Goal: Task Accomplishment & Management: Manage account settings

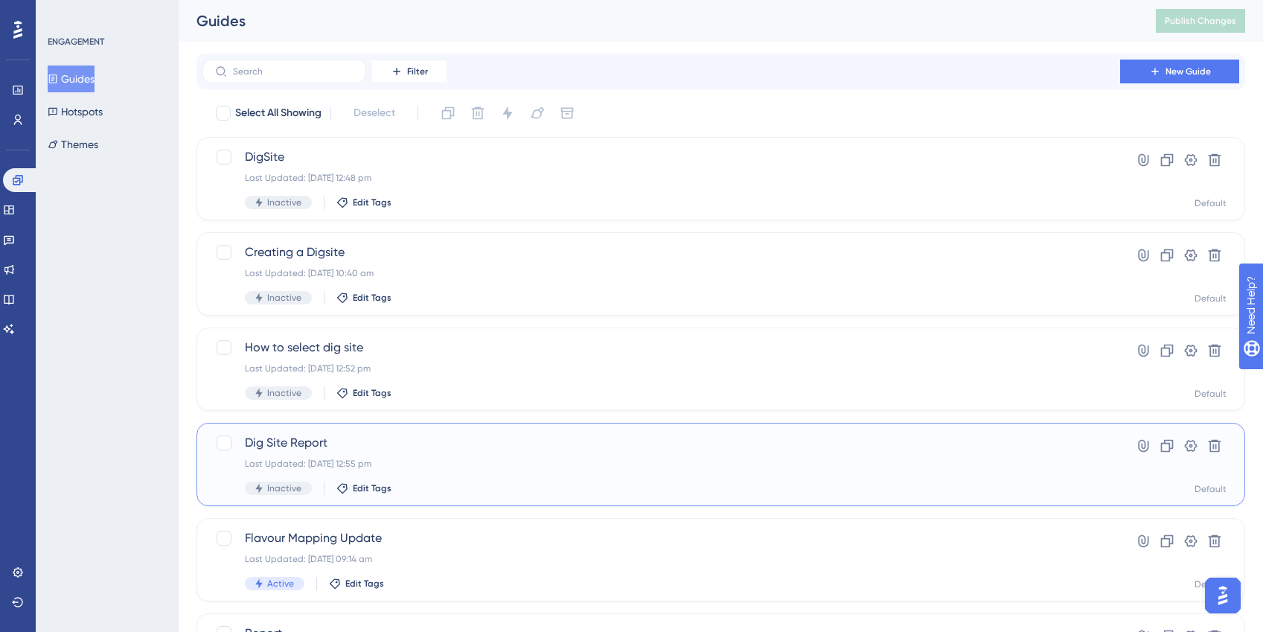
click at [484, 478] on div "Dig Site Report Last Updated: 10 Sept 2025 12:55 pm Inactive Edit Tags" at bounding box center [661, 464] width 833 height 61
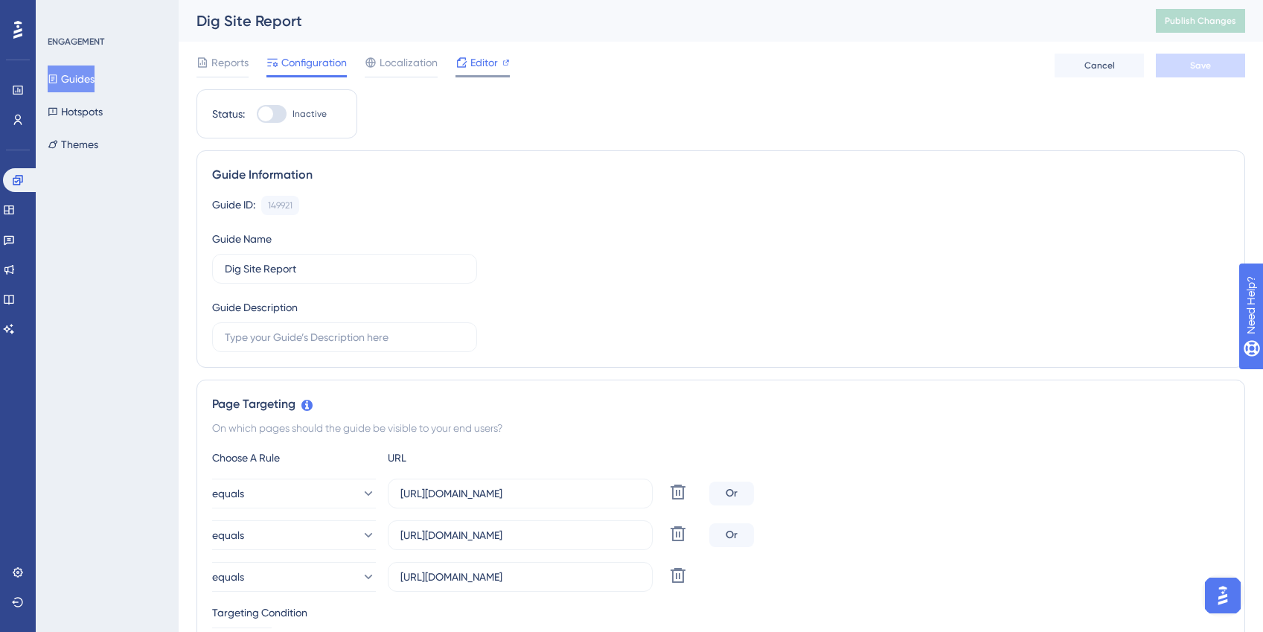
click at [489, 64] on span "Editor" at bounding box center [484, 63] width 28 height 18
click at [1198, 25] on span "Publish Changes" at bounding box center [1199, 21] width 71 height 12
drag, startPoint x: 22, startPoint y: 179, endPoint x: 29, endPoint y: 177, distance: 7.8
click at [22, 179] on icon at bounding box center [18, 180] width 12 height 12
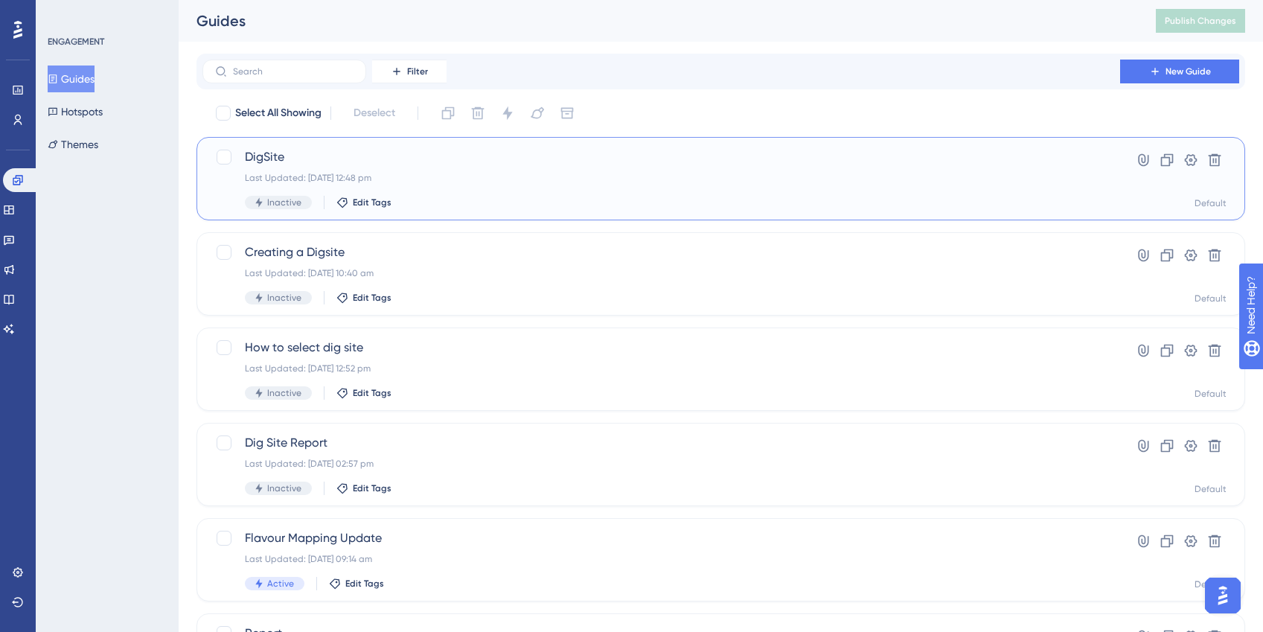
click at [454, 197] on div "Inactive Edit Tags" at bounding box center [661, 202] width 833 height 13
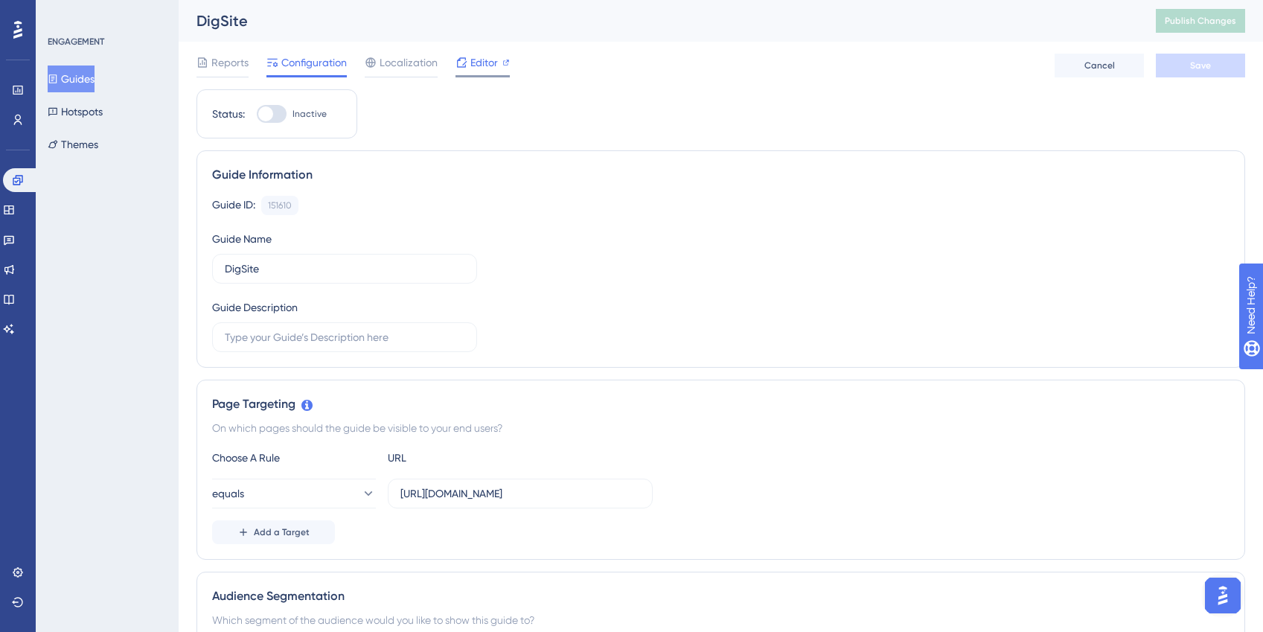
click at [483, 65] on span "Editor" at bounding box center [484, 63] width 28 height 18
click at [20, 185] on icon at bounding box center [18, 180] width 12 height 12
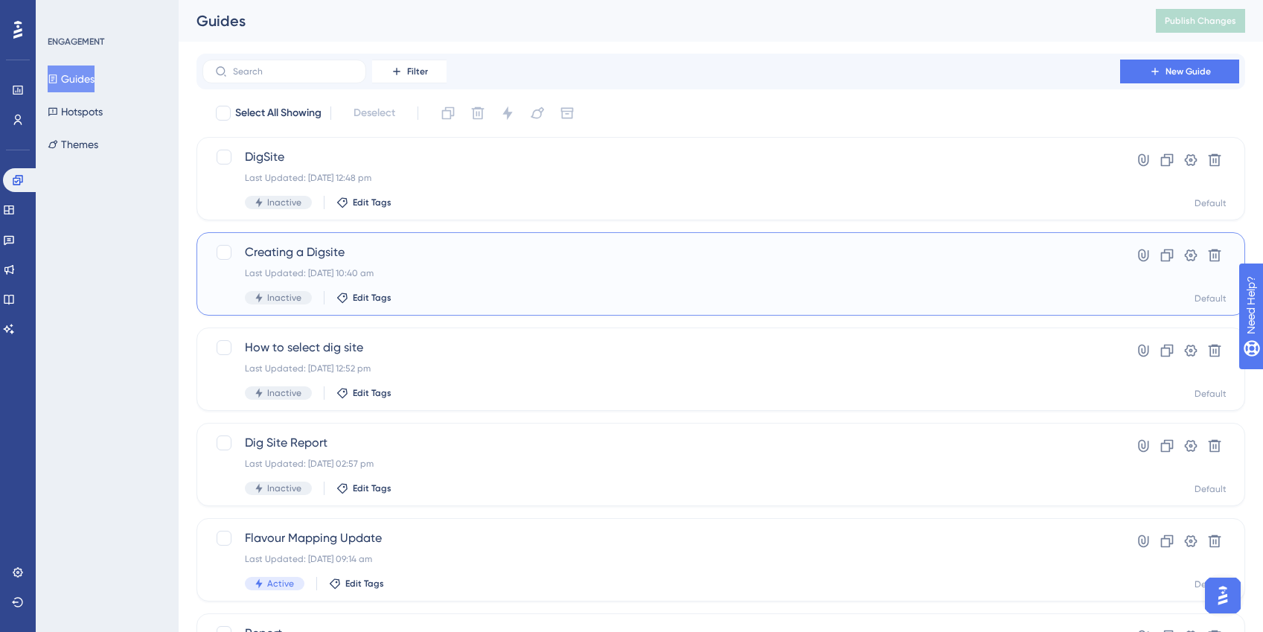
click at [380, 259] on span "Creating a Digsite" at bounding box center [661, 252] width 833 height 18
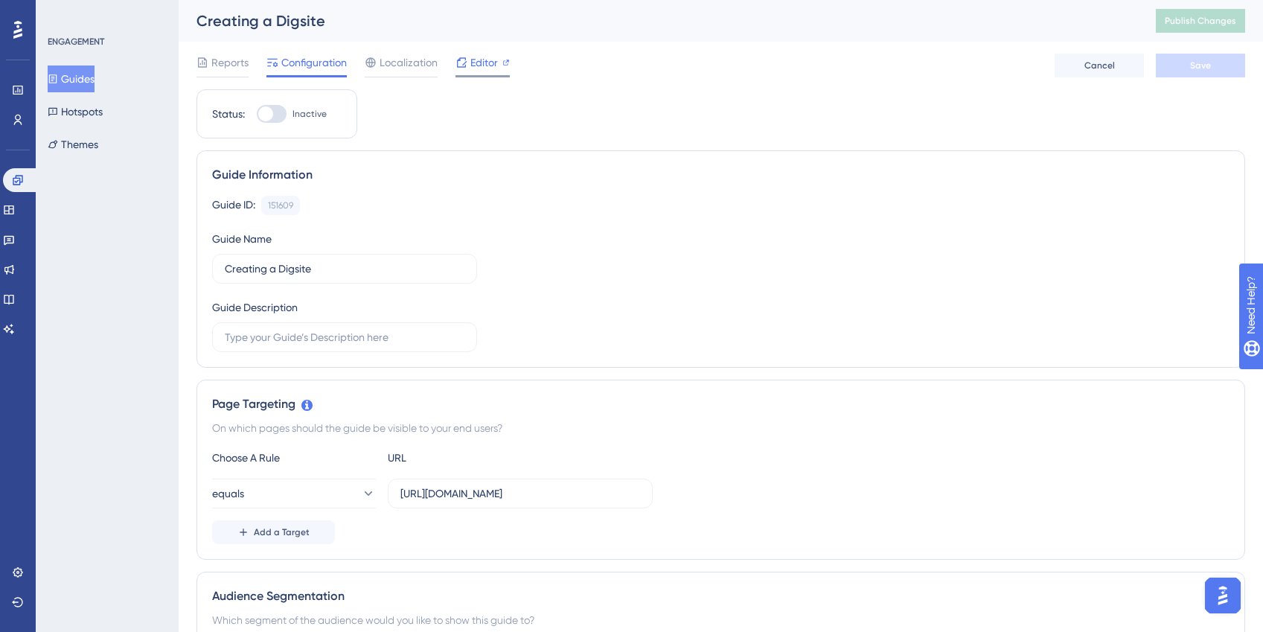
click at [483, 54] on span "Editor" at bounding box center [484, 63] width 28 height 18
click at [23, 182] on icon at bounding box center [18, 180] width 12 height 12
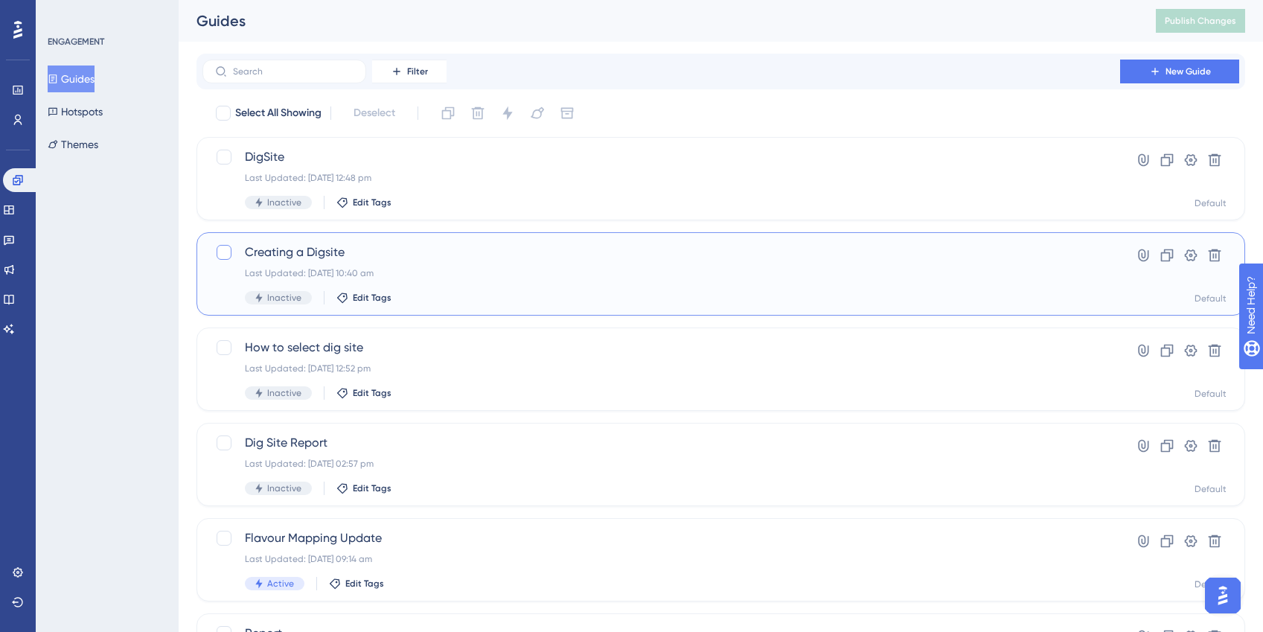
click at [222, 249] on div at bounding box center [224, 252] width 15 height 15
checkbox input "true"
click at [471, 113] on icon at bounding box center [477, 113] width 15 height 15
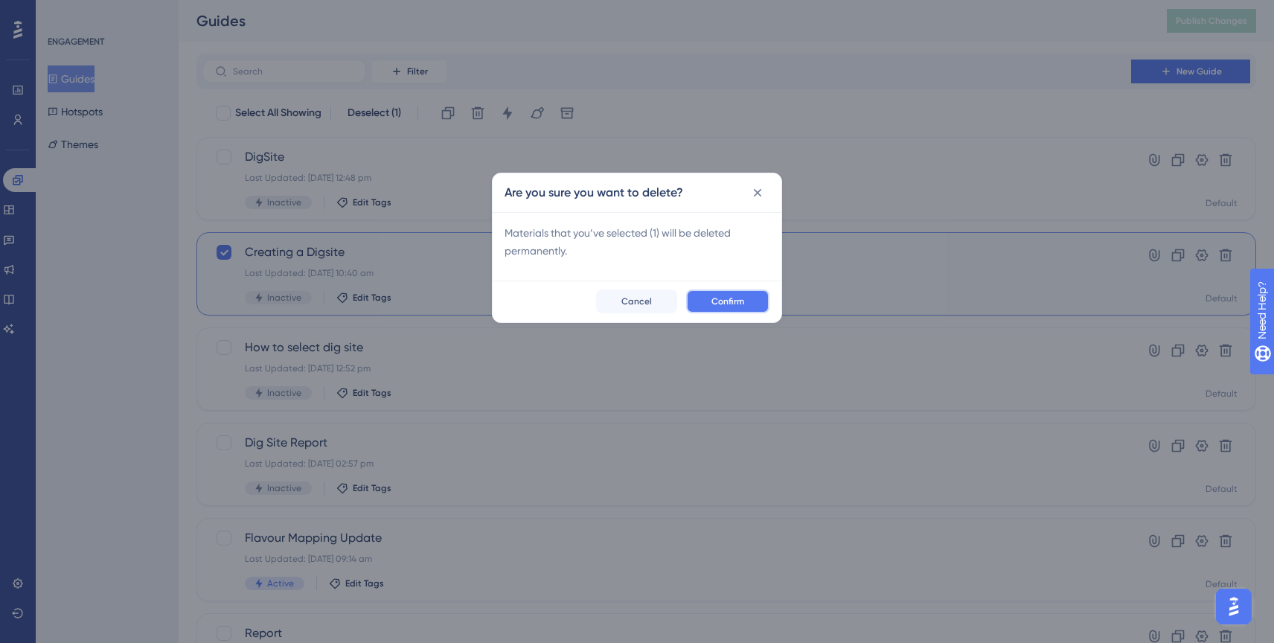
click at [730, 297] on span "Confirm" at bounding box center [727, 301] width 33 height 12
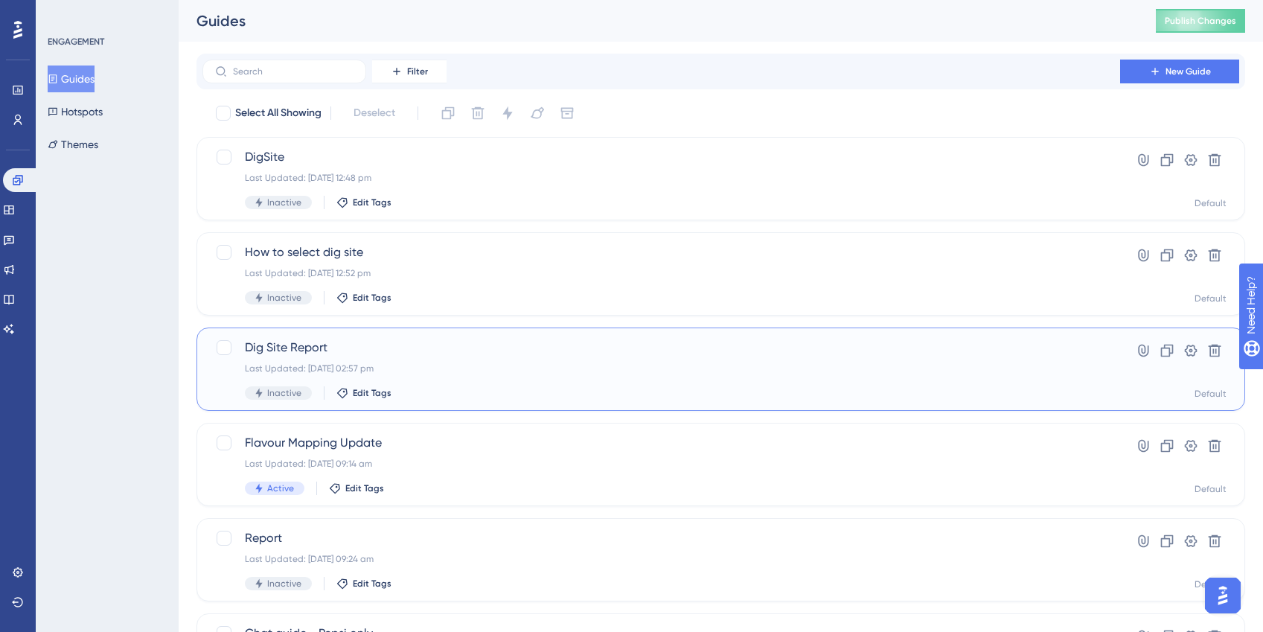
click at [415, 346] on span "Dig Site Report" at bounding box center [661, 348] width 833 height 18
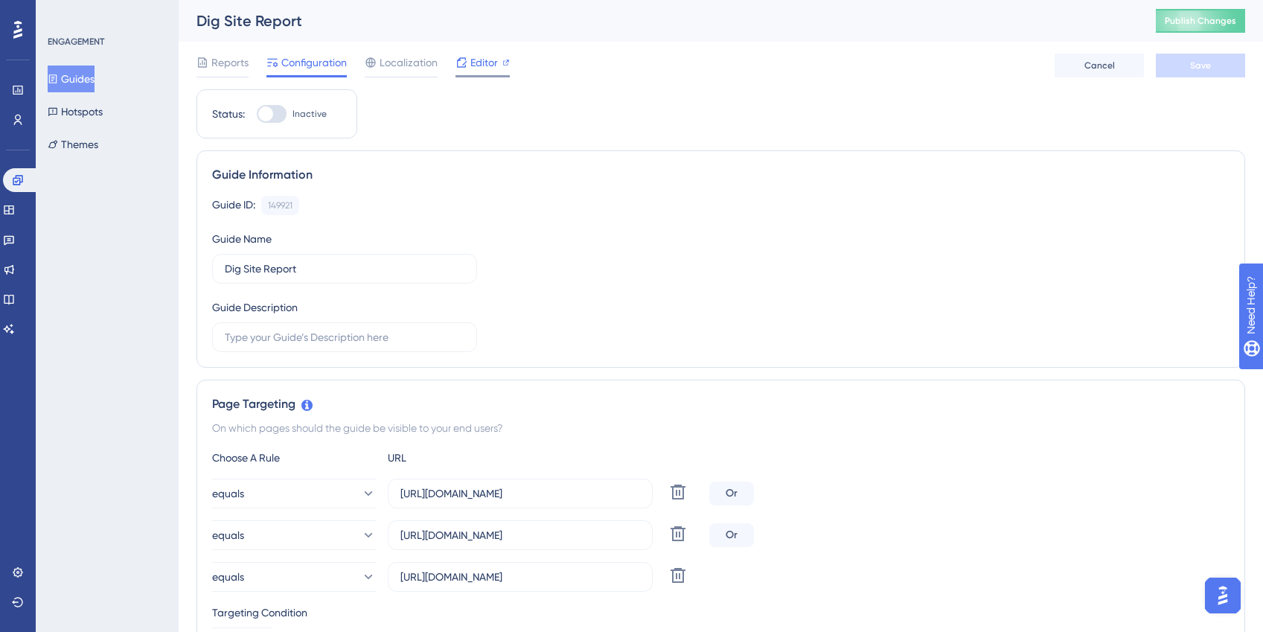
click at [473, 57] on span "Editor" at bounding box center [484, 63] width 28 height 18
click at [30, 173] on link at bounding box center [21, 180] width 36 height 24
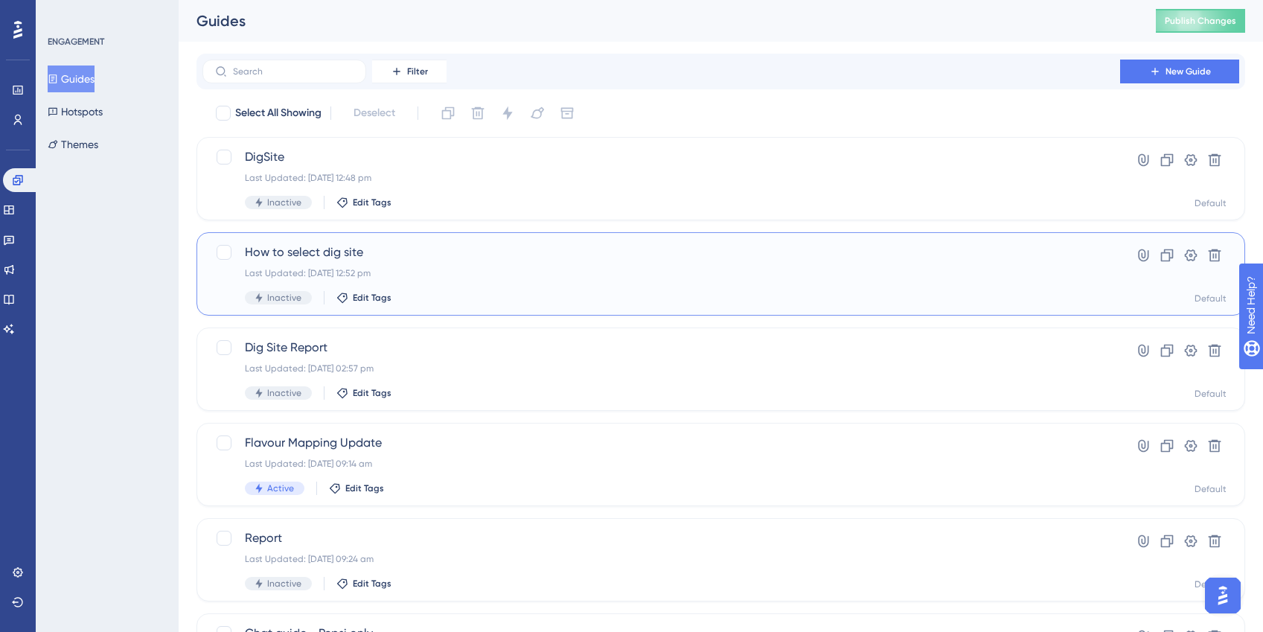
click at [305, 271] on div "Last Updated: 10 Sept 2025 12:52 pm" at bounding box center [661, 273] width 833 height 12
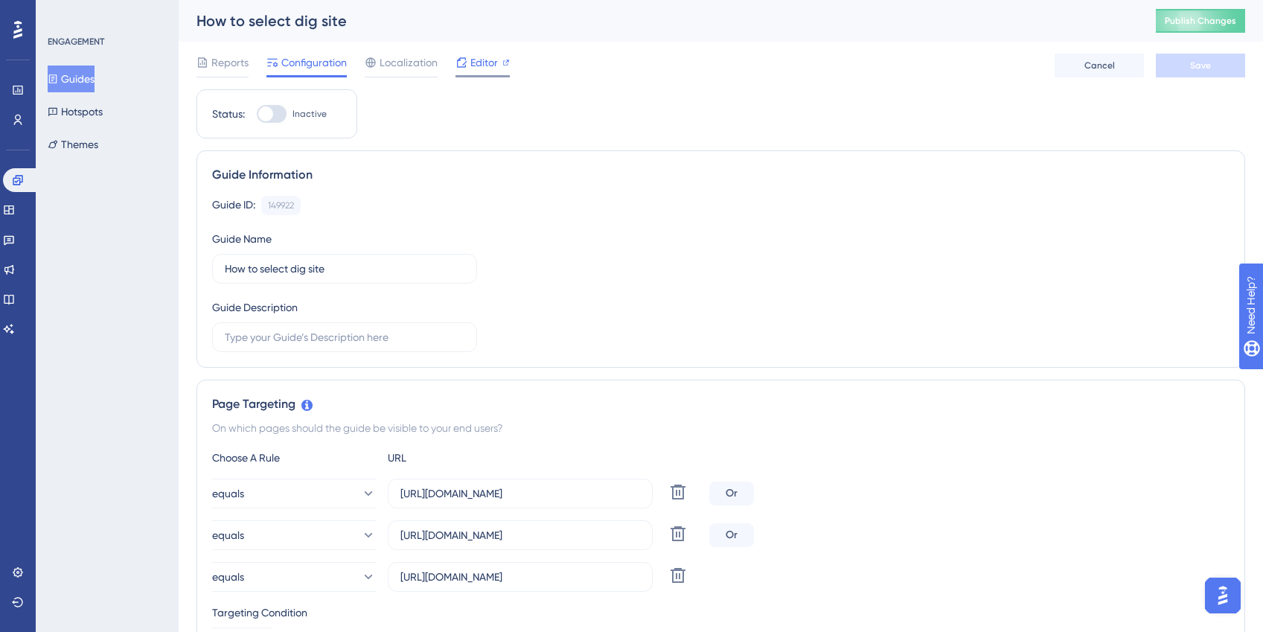
click at [490, 67] on span "Editor" at bounding box center [484, 63] width 28 height 18
click at [499, 64] on div "Editor" at bounding box center [482, 63] width 54 height 18
click at [13, 179] on icon at bounding box center [18, 180] width 10 height 10
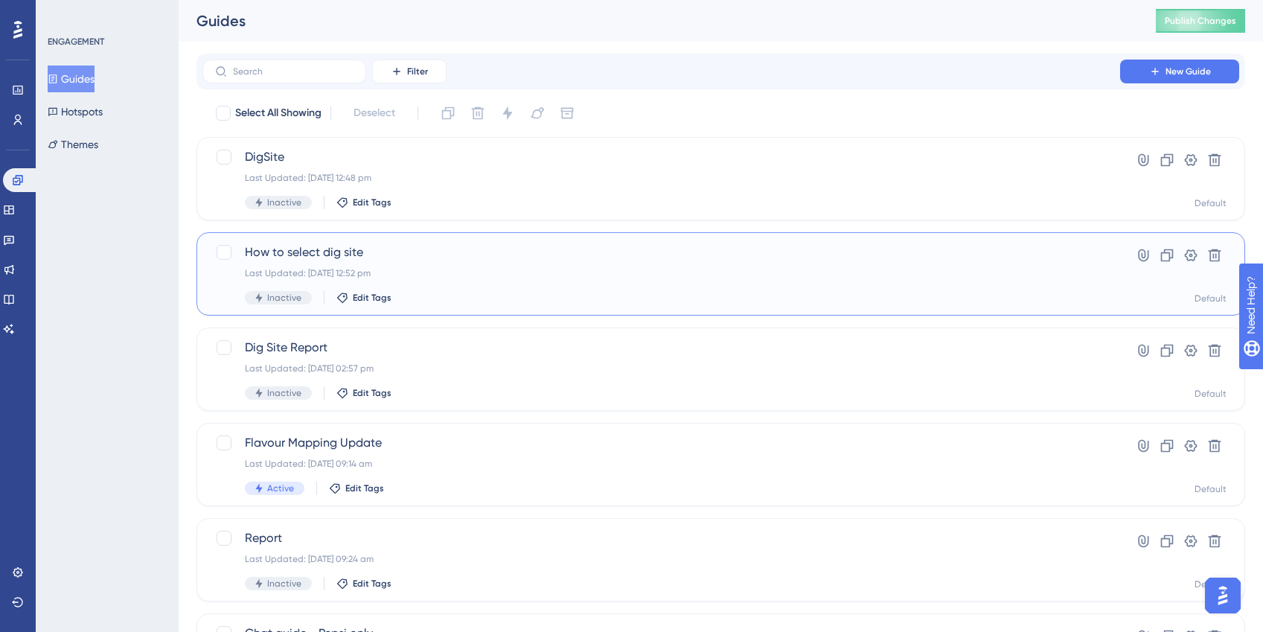
click at [466, 255] on span "How to select dig site" at bounding box center [661, 252] width 833 height 18
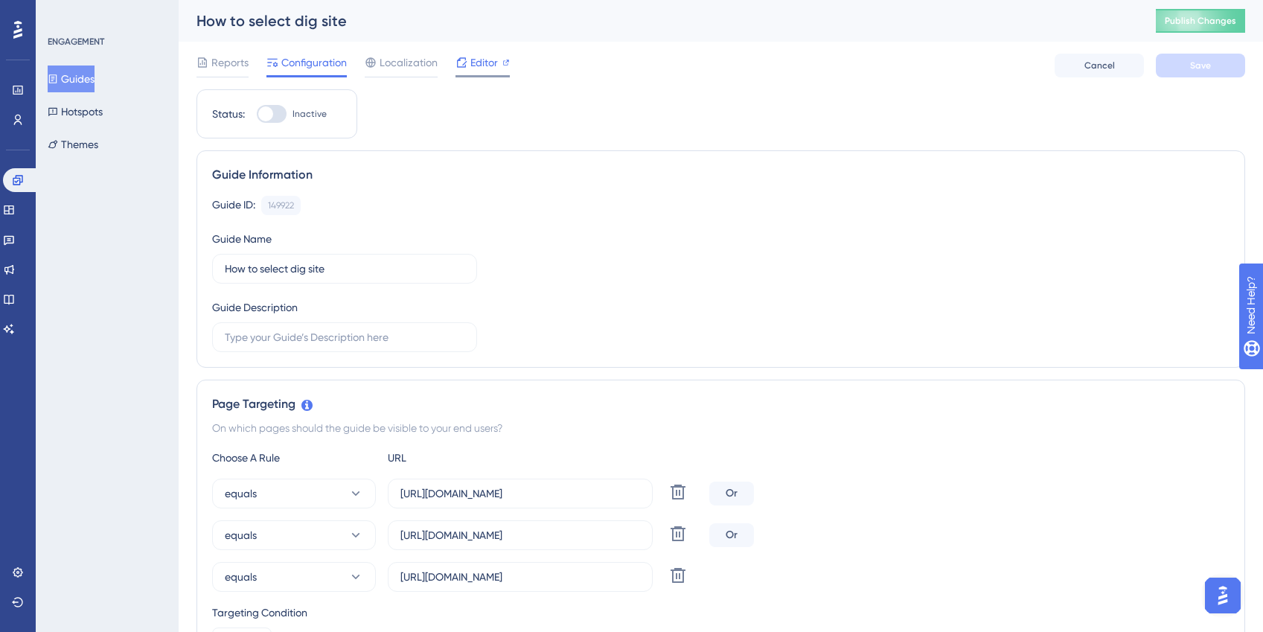
click at [488, 68] on span "Editor" at bounding box center [484, 63] width 28 height 18
click at [16, 183] on icon at bounding box center [18, 180] width 12 height 12
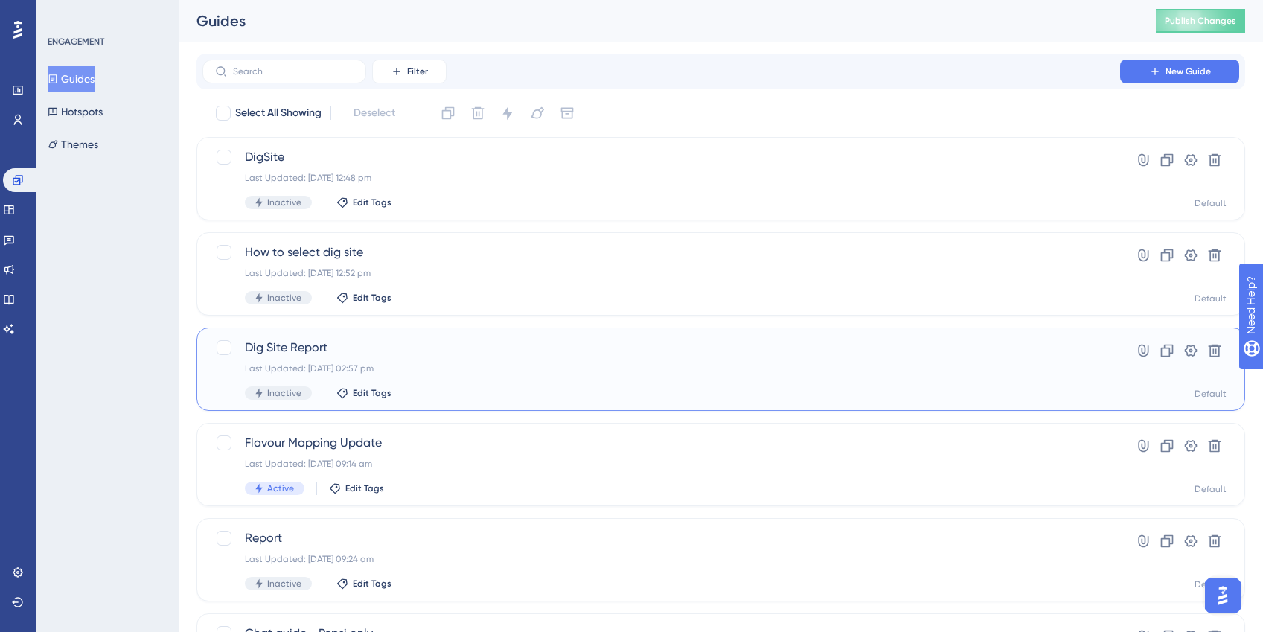
click at [378, 372] on div "Last Updated: 11 Sept 2025 02:57 pm" at bounding box center [661, 368] width 833 height 12
